Goal: Navigation & Orientation: Find specific page/section

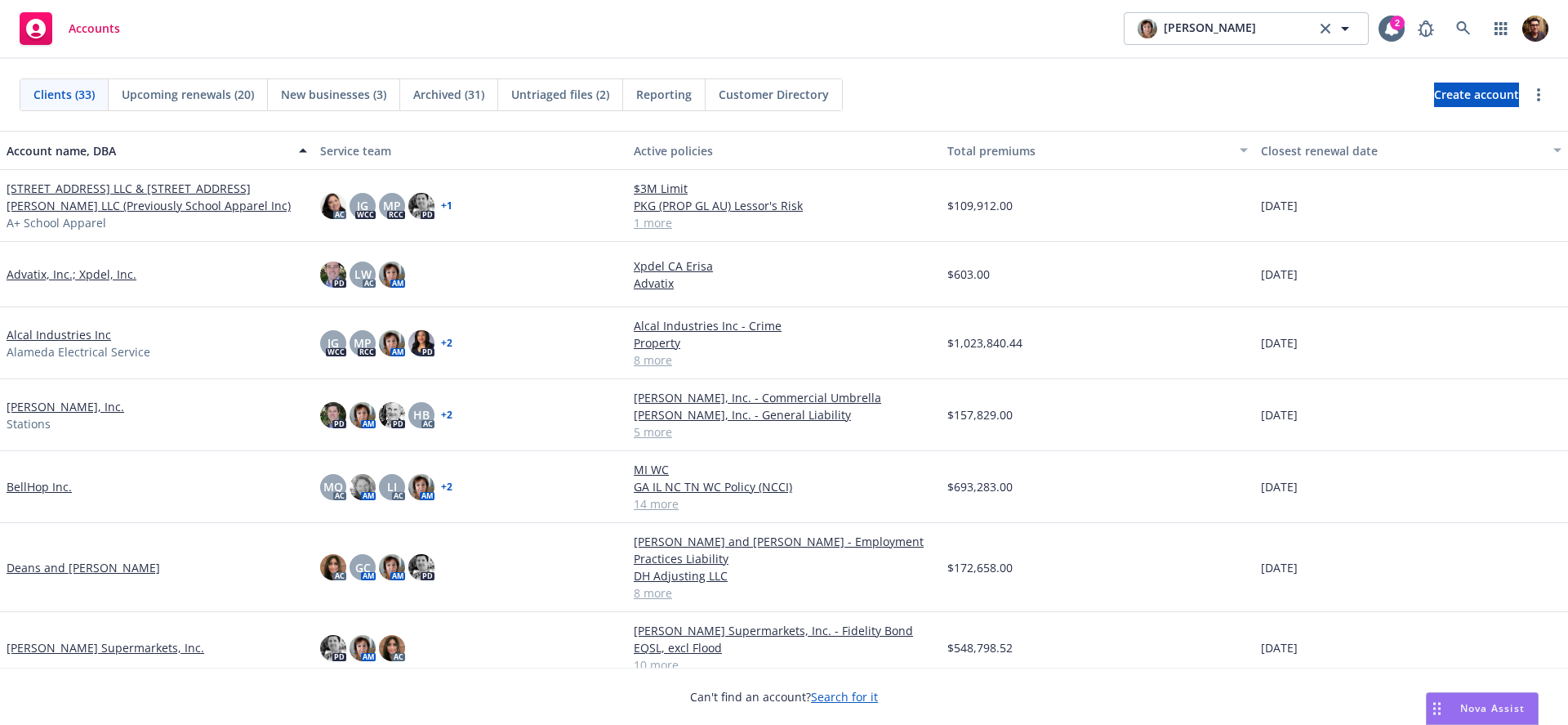
drag, startPoint x: 1488, startPoint y: 706, endPoint x: 1318, endPoint y: 707, distance: 170.0
click at [1034, 698] on body "Accounts [PERSON_NAME] [PERSON_NAME] 2 Clients (33) Upcoming renewals (20) New …" at bounding box center [784, 362] width 1568 height 725
drag, startPoint x: 1445, startPoint y: 706, endPoint x: 1437, endPoint y: 706, distance: 8.0
click at [1436, 706] on div "Nova Assist" at bounding box center [1482, 708] width 111 height 31
drag, startPoint x: 1428, startPoint y: 705, endPoint x: 991, endPoint y: 713, distance: 437.1
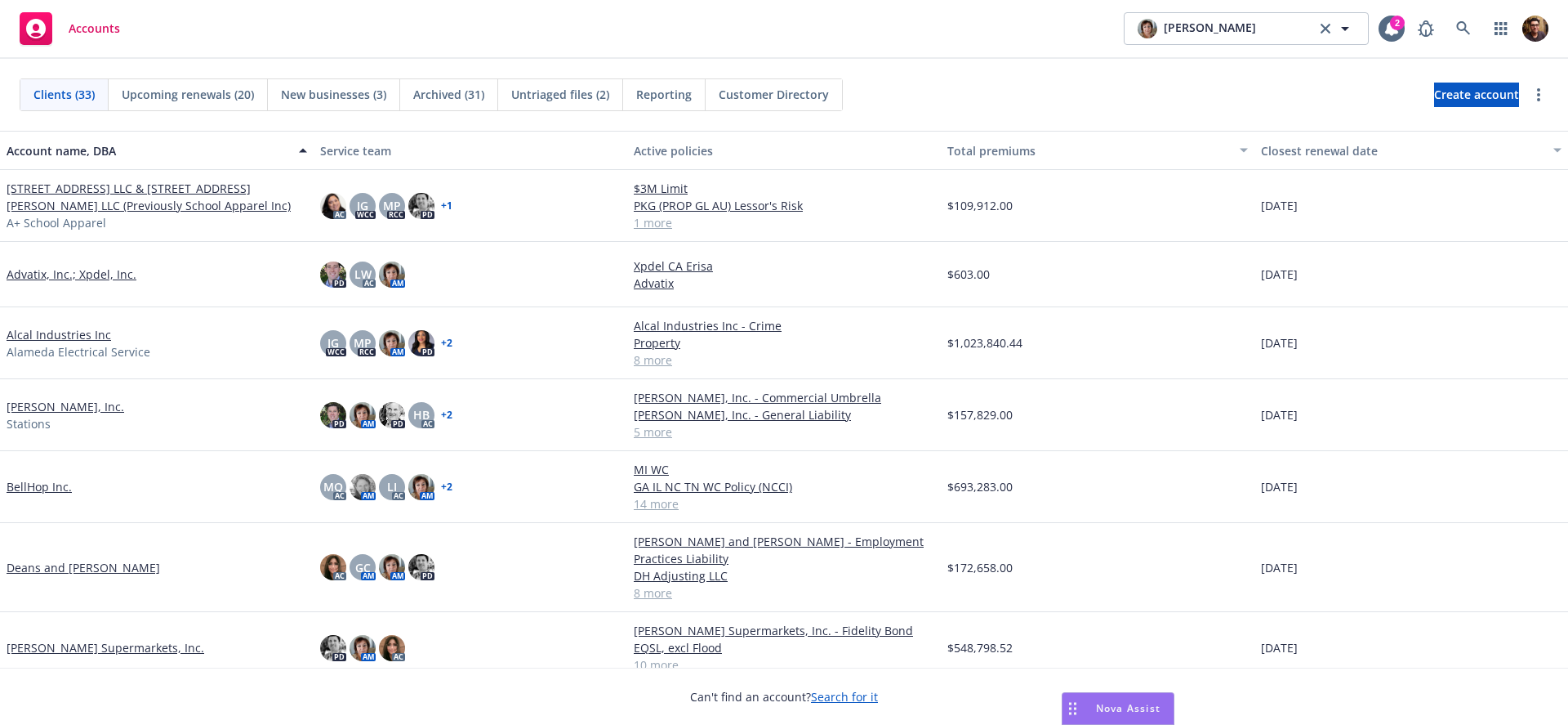
click at [1062, 715] on div "Drag to move" at bounding box center [1072, 708] width 20 height 31
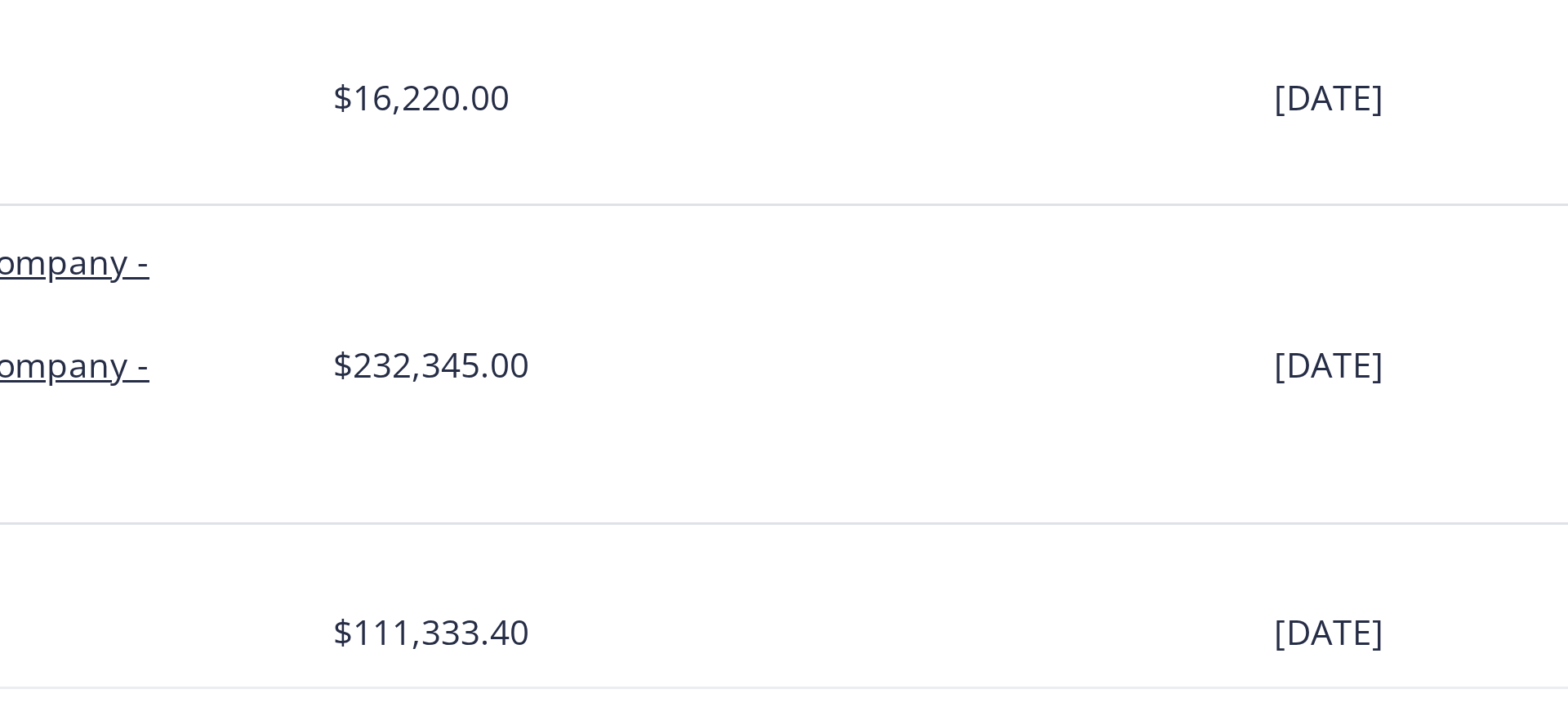
scroll to position [341, 0]
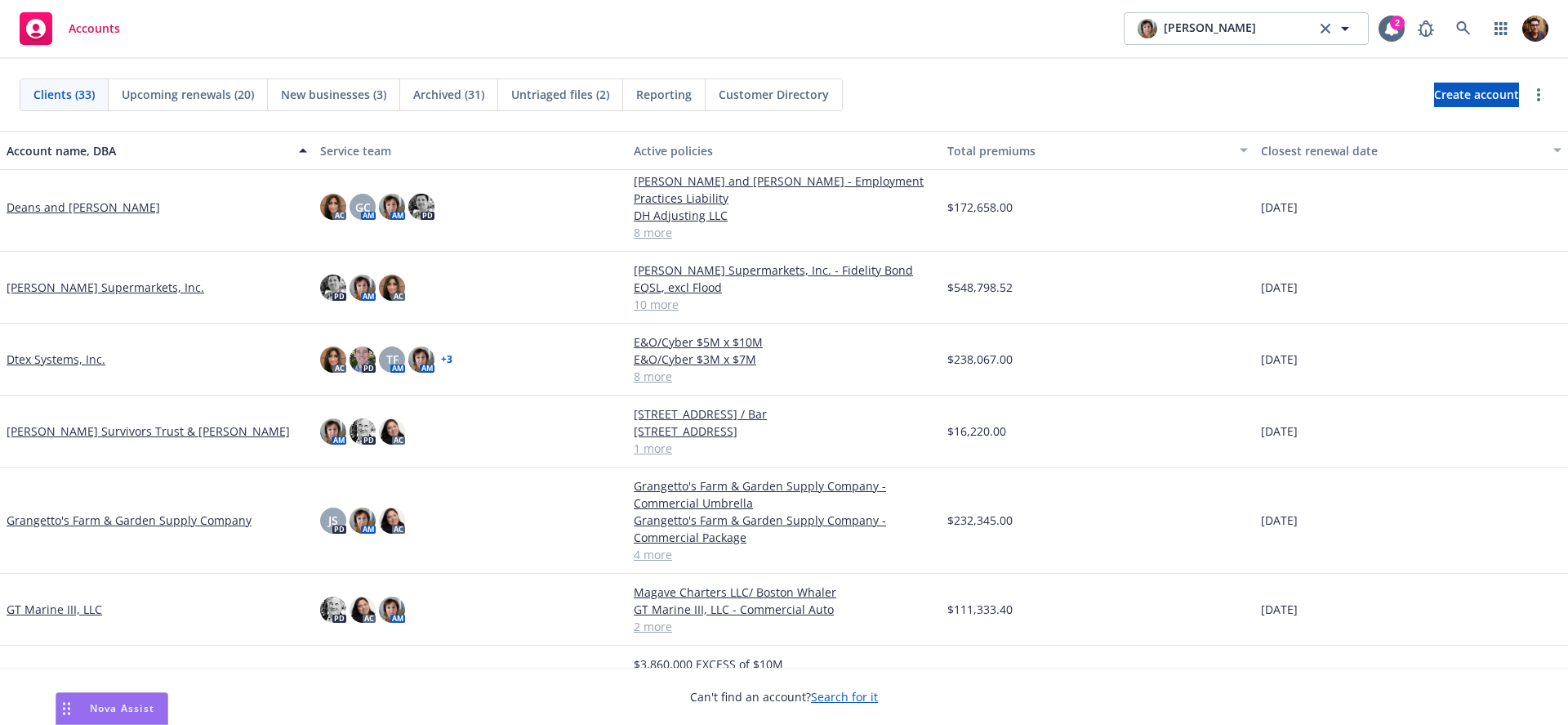
drag, startPoint x: 995, startPoint y: 708, endPoint x: 76, endPoint y: 675, distance: 919.6
click at [64, 694] on div "Drag to move" at bounding box center [67, 708] width 20 height 31
drag, startPoint x: 169, startPoint y: 702, endPoint x: 1392, endPoint y: 705, distance: 1223.0
click at [1392, 705] on icon "Drag to move" at bounding box center [1391, 708] width 7 height 13
click at [1390, 42] on div "[PERSON_NAME] [PERSON_NAME] 2" at bounding box center [1264, 28] width 281 height 33
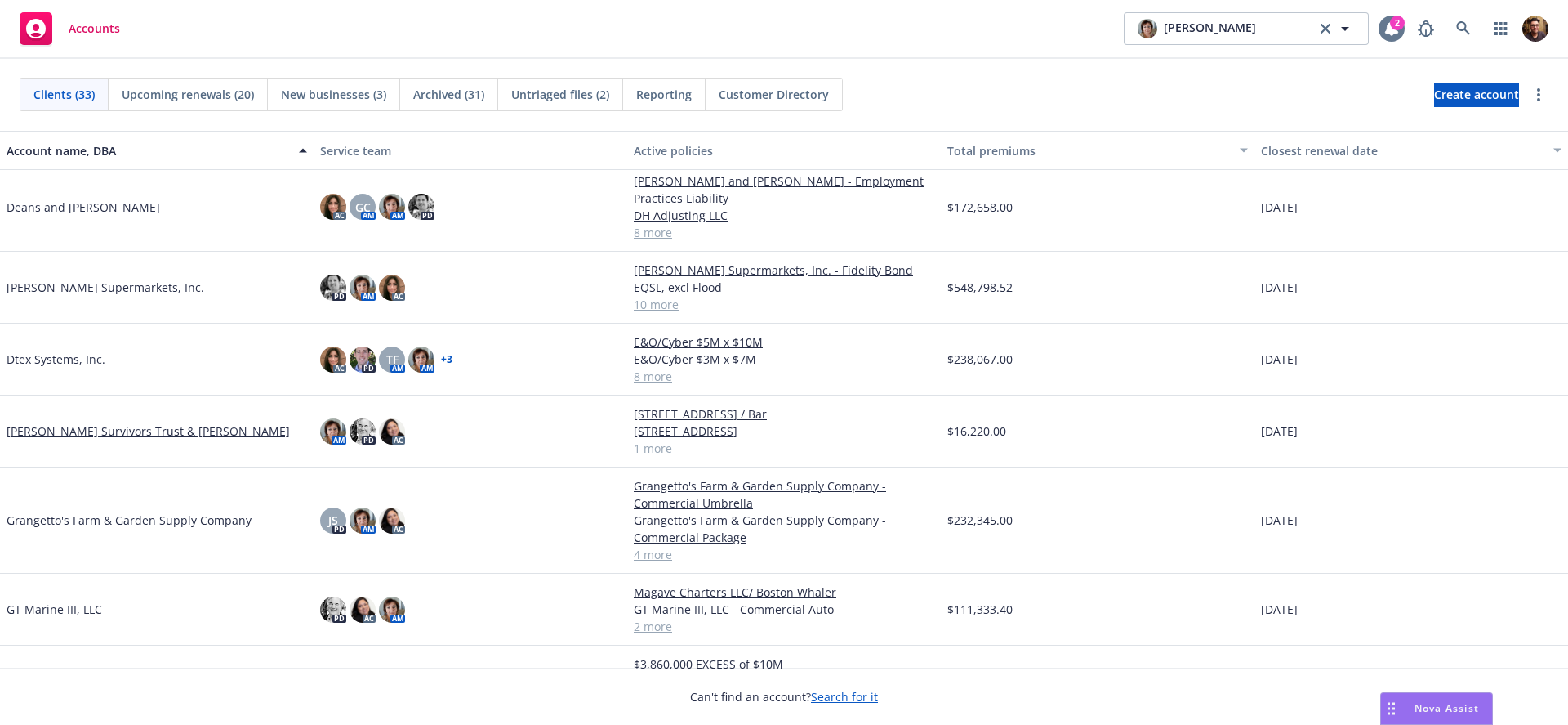
click at [1396, 35] on icon at bounding box center [1392, 28] width 16 height 16
